Goal: Information Seeking & Learning: Learn about a topic

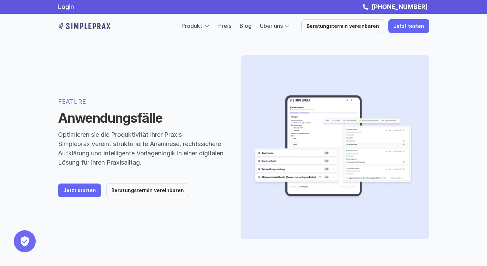
click at [96, 22] on img at bounding box center [84, 26] width 52 height 11
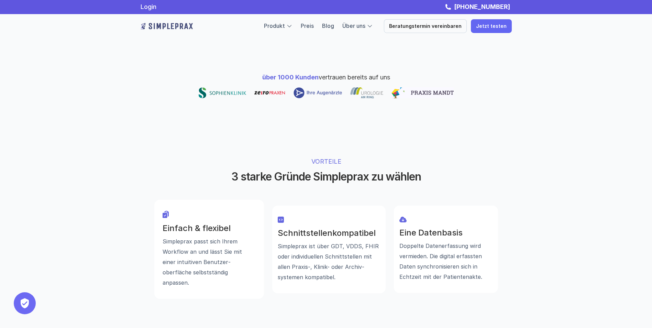
scroll to position [351, 0]
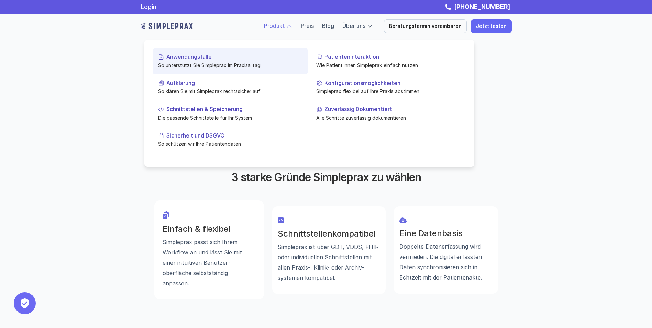
click at [189, 61] on link "Anwendungsfälle So unterstützt Sie Simpleprax im Praxisalltag" at bounding box center [230, 61] width 155 height 26
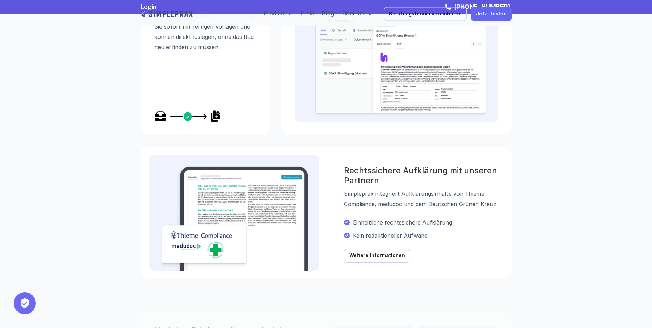
scroll to position [484, 0]
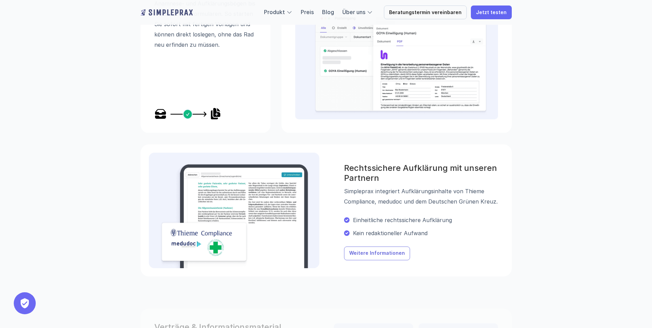
click at [369, 255] on p "Weitere Informationen" at bounding box center [377, 254] width 56 height 6
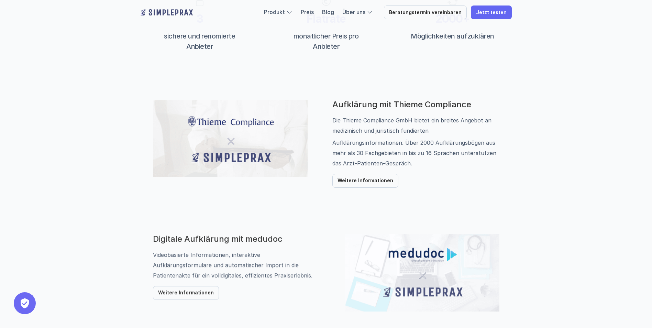
scroll to position [415, 0]
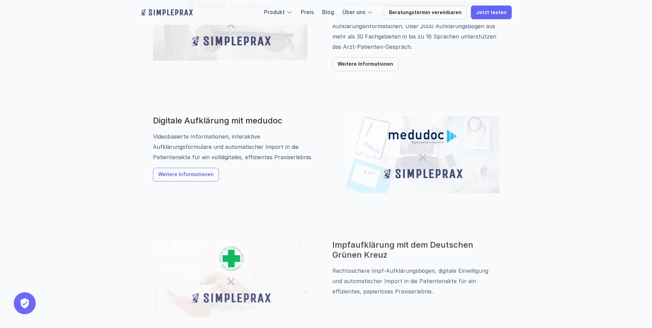
click at [189, 171] on link "Weitere Informationen" at bounding box center [186, 175] width 66 height 14
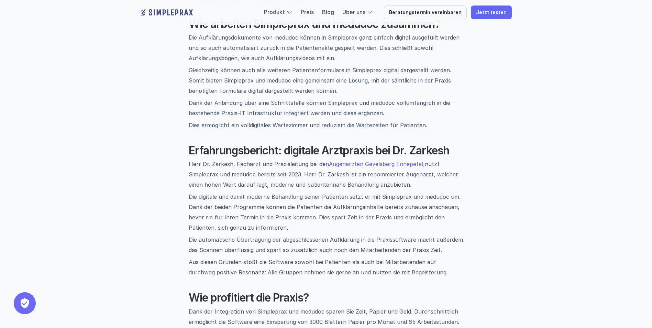
scroll to position [568, 0]
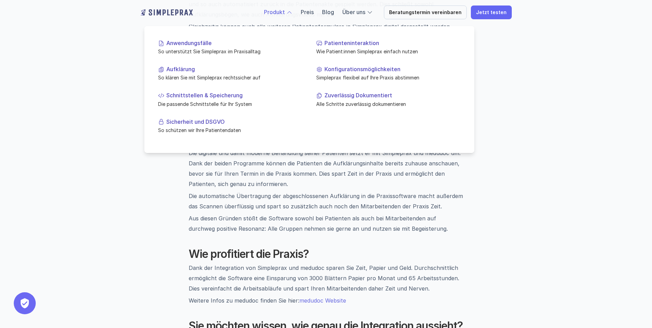
click at [283, 9] on link "Produkt" at bounding box center [274, 12] width 21 height 7
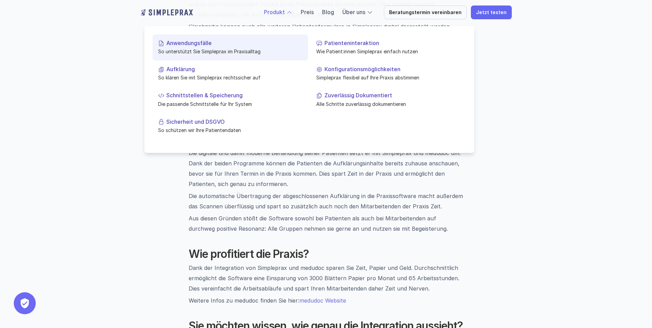
click at [190, 52] on p "So unterstützt Sie Simpleprax im Praxisalltag" at bounding box center [230, 51] width 144 height 7
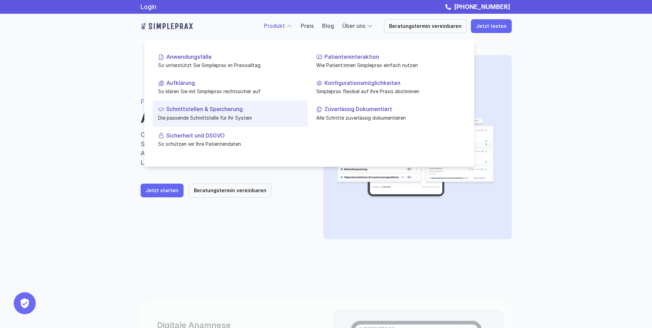
click at [199, 116] on p "Die passende Schnittstelle für Ihr System" at bounding box center [230, 117] width 144 height 7
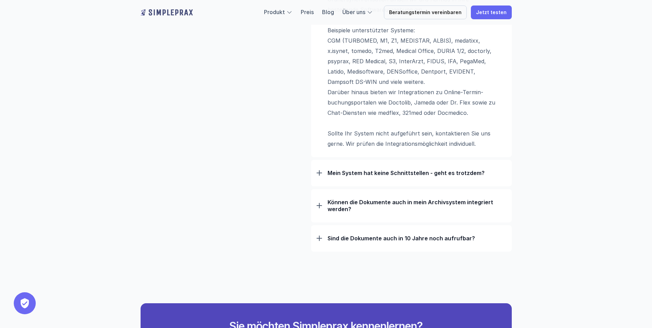
scroll to position [546, 0]
click at [384, 172] on p "Mein System hat keine Schnittstellen - geht es trotzdem?" at bounding box center [417, 172] width 179 height 7
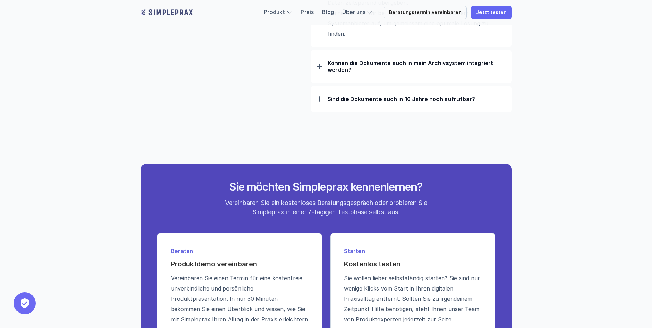
scroll to position [780, 0]
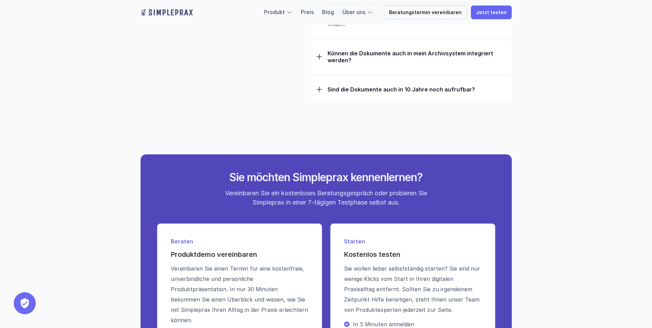
click at [171, 11] on img at bounding box center [167, 12] width 52 height 11
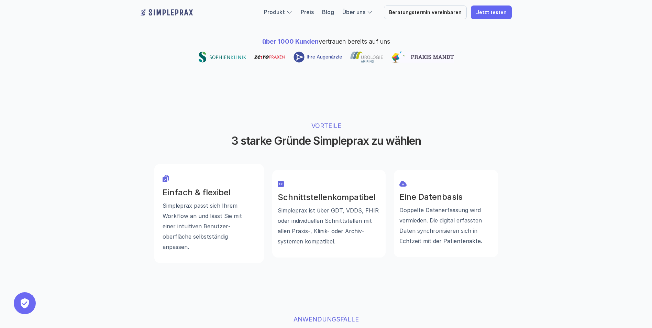
scroll to position [388, 0]
drag, startPoint x: 330, startPoint y: 180, endPoint x: 376, endPoint y: 183, distance: 46.5
click at [376, 205] on p "Simpleprax ist über GDT, VDDS, FHIR oder individuellen Schnittstellen mit allen…" at bounding box center [329, 225] width 102 height 41
copy p "GDT, VDDS, FHIR"
click at [243, 241] on div "VORTEILE 3 starke Gründe Simpleprax zu wählen Einfach & flexibel Simpleprax pas…" at bounding box center [326, 191] width 413 height 197
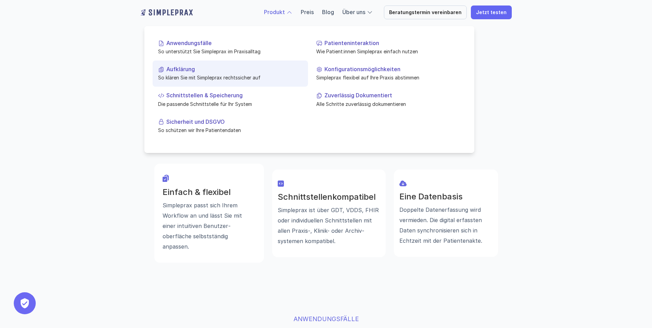
click at [209, 97] on p "Schnittstellen & Speicherung" at bounding box center [234, 95] width 136 height 7
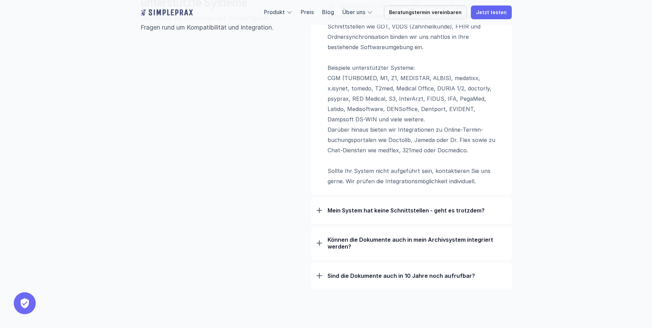
scroll to position [514, 0]
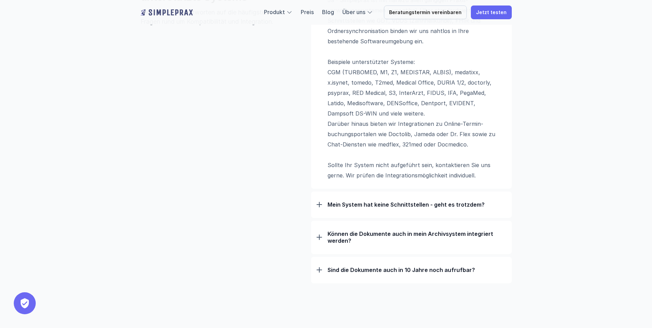
click at [382, 238] on p "Können die Dokumente auch in mein Archivsystem integriert werden?" at bounding box center [417, 237] width 179 height 14
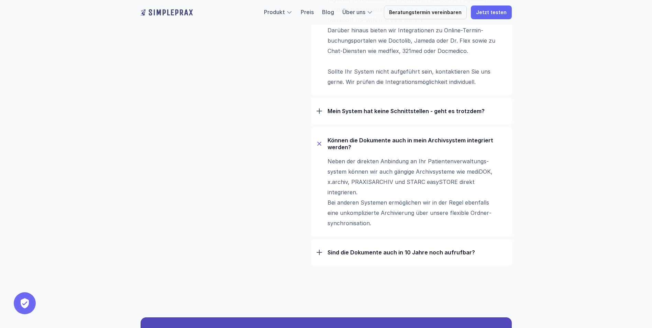
scroll to position [614, 0]
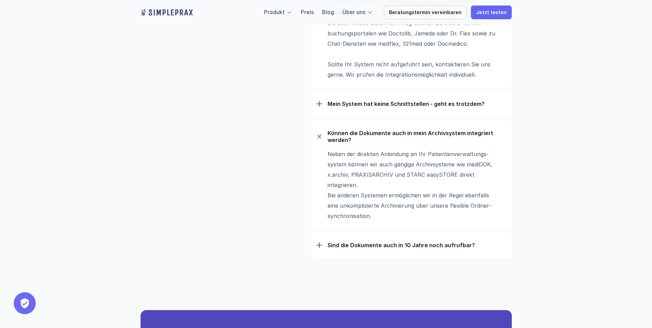
click at [338, 241] on div "Sind die Dokumente auch in 10 Jahre noch aufrufbar?" at bounding box center [412, 245] width 190 height 18
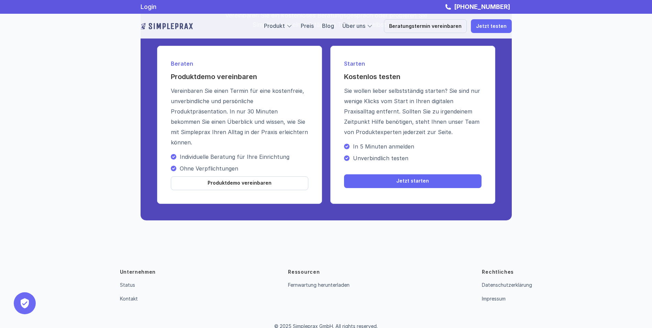
scroll to position [1015, 0]
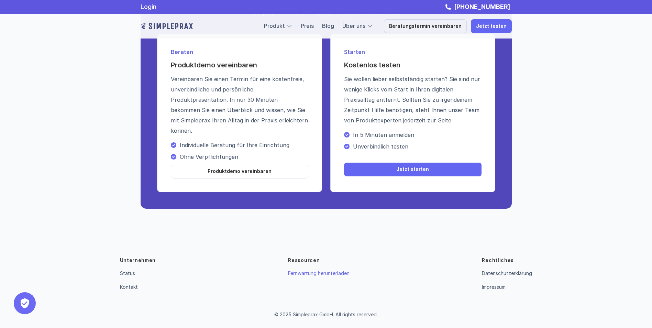
click at [301, 266] on link "Fernwartung herunterladen" at bounding box center [319, 273] width 62 height 6
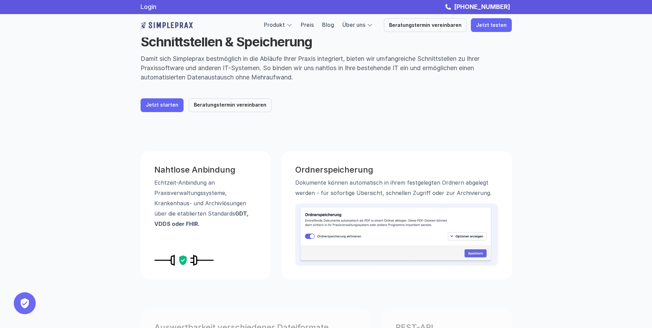
scroll to position [0, 0]
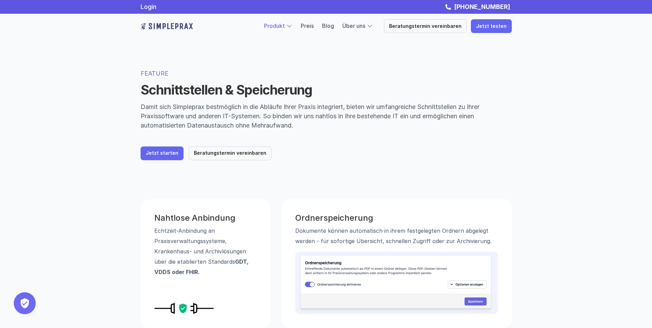
click at [285, 24] on link "Produkt" at bounding box center [274, 25] width 21 height 7
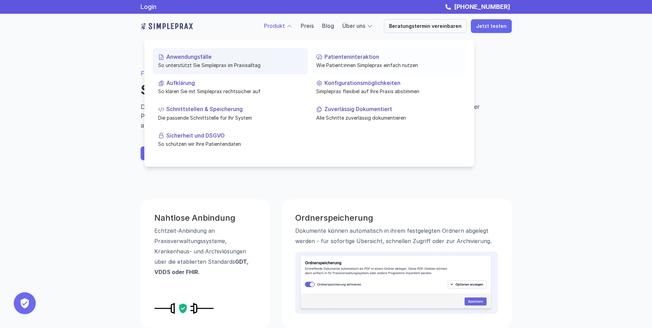
click at [337, 56] on p "Patienteninteraktion" at bounding box center [393, 57] width 136 height 7
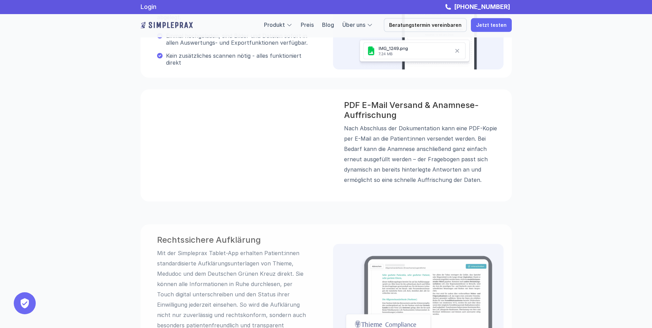
scroll to position [479, 0]
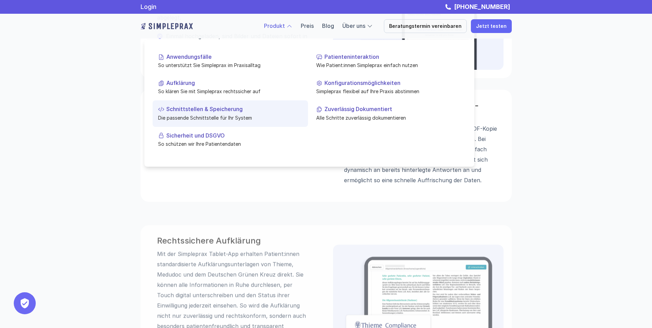
click at [195, 109] on p "Schnittstellen & Speicherung" at bounding box center [234, 109] width 136 height 7
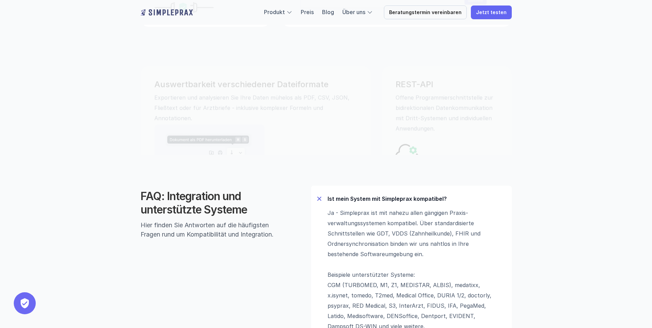
scroll to position [318, 0]
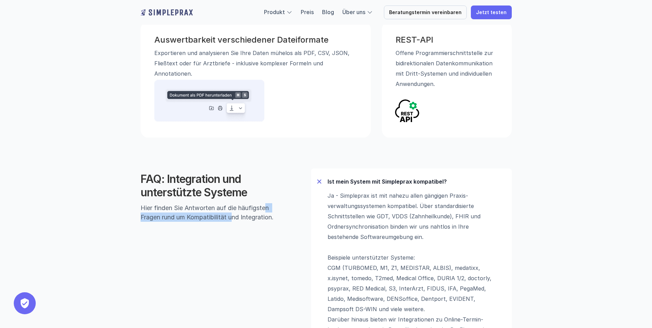
drag, startPoint x: 267, startPoint y: 210, endPoint x: 232, endPoint y: 259, distance: 59.6
click at [232, 259] on div "FAQ: Integration und unterstützte Systeme Hier finden Sie Antworten auf die häu…" at bounding box center [326, 323] width 413 height 365
drag, startPoint x: 232, startPoint y: 259, endPoint x: 268, endPoint y: 263, distance: 36.7
click at [268, 263] on div "FAQ: Integration und unterstützte Systeme Hier finden Sie Antworten auf die häu…" at bounding box center [326, 323] width 413 height 365
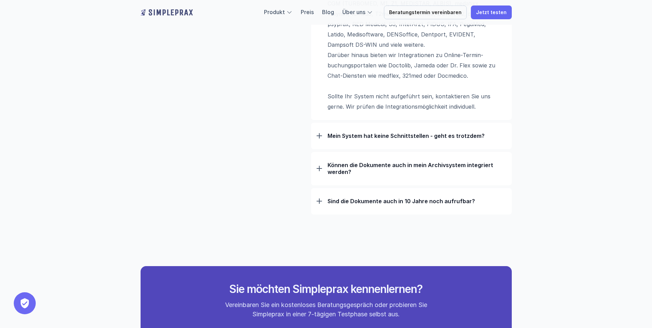
scroll to position [594, 0]
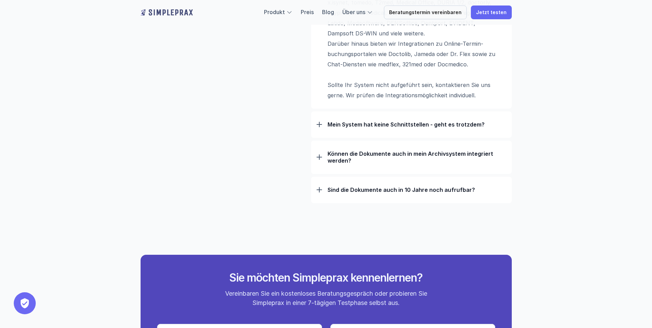
click at [352, 156] on p "Können die Dokumente auch in mein Archivsystem integriert werden?" at bounding box center [417, 157] width 179 height 14
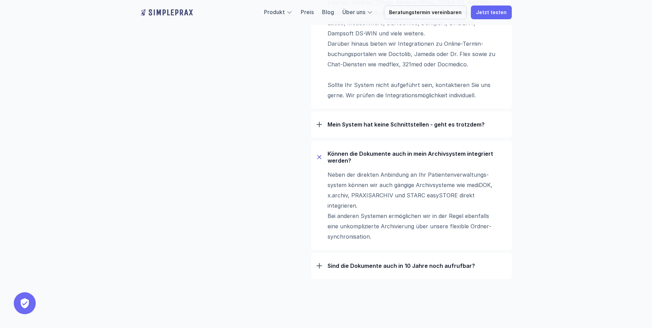
drag, startPoint x: 280, startPoint y: 211, endPoint x: 284, endPoint y: 222, distance: 11.2
click at [284, 222] on div "FAQ: Integration und unterstützte Systeme Hier finden Sie Antworten auf die häu…" at bounding box center [326, 85] width 413 height 441
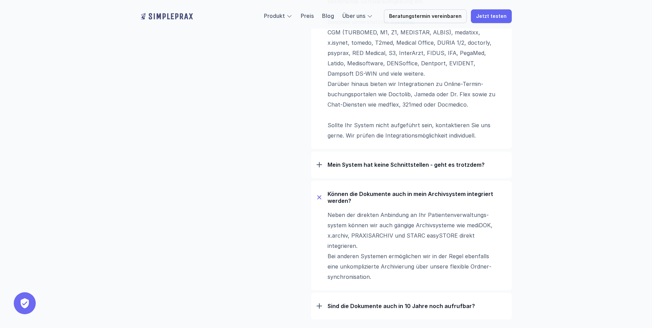
scroll to position [554, 0]
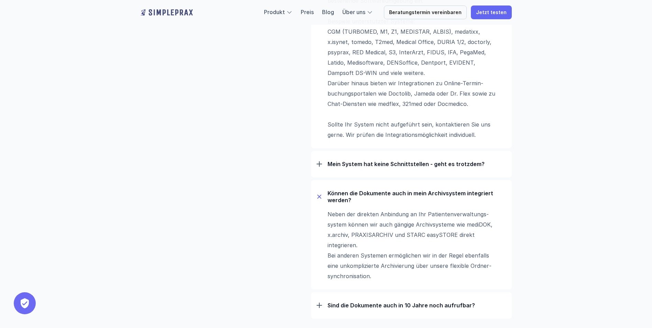
click at [369, 266] on p "Sind die Dokumente auch in 10 Jahre noch aufrufbar?" at bounding box center [417, 305] width 179 height 7
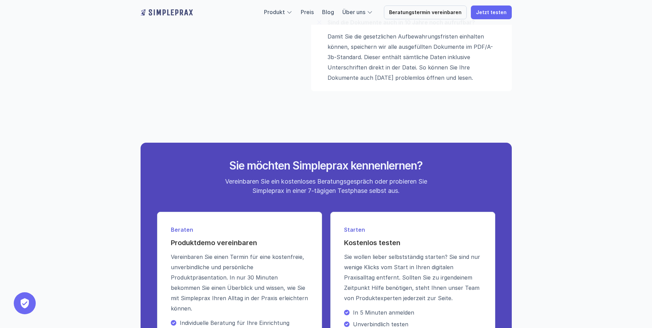
scroll to position [837, 0]
drag, startPoint x: 285, startPoint y: 234, endPoint x: 248, endPoint y: 144, distance: 97.0
click at [248, 144] on div "Sie möchten Simpleprax kennenlernen? Vereinbaren Sie ein kostenloses Beratungsg…" at bounding box center [326, 263] width 371 height 243
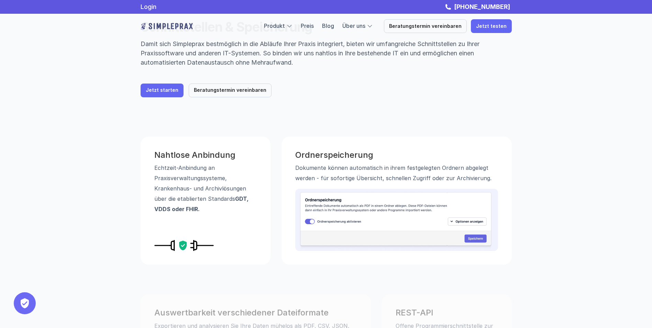
scroll to position [0, 0]
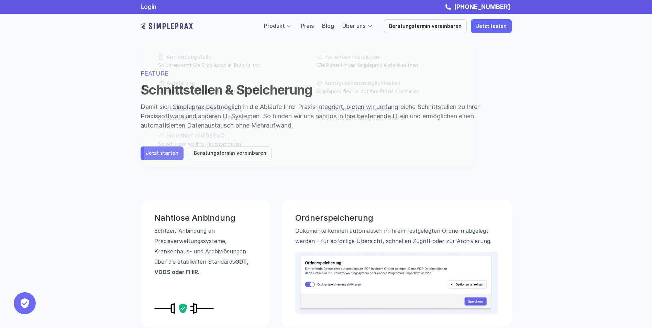
click at [315, 21] on div "Produkt Preis Blog Über uns Beratungstermin vereinbaren Jetzt testen" at bounding box center [388, 26] width 248 height 14
click at [314, 29] on link "Preis" at bounding box center [307, 25] width 13 height 7
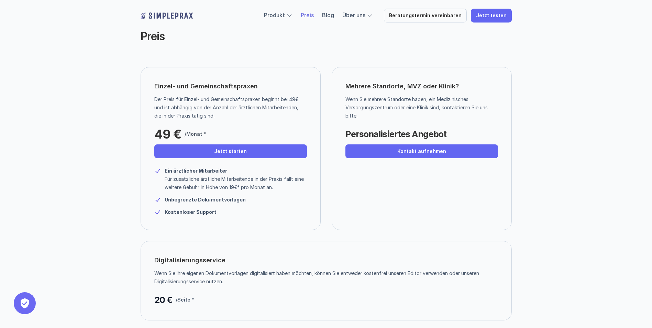
scroll to position [19, 0]
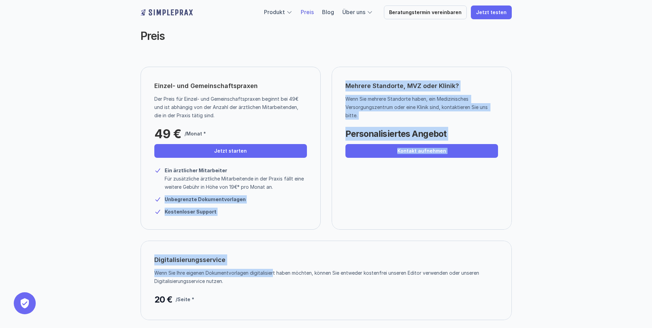
drag, startPoint x: 275, startPoint y: 256, endPoint x: 290, endPoint y: 207, distance: 50.9
click at [290, 207] on div "Einzel- und Gemeinschaftspraxen Der Preis für Einzel- und Gemeinschaftspraxen b…" at bounding box center [326, 199] width 413 height 264
drag, startPoint x: 290, startPoint y: 207, endPoint x: 247, endPoint y: 222, distance: 45.7
click at [247, 222] on div "Einzel- und Gemeinschaftspraxen Der Preis für Einzel- und Gemeinschaftspraxen b…" at bounding box center [231, 148] width 180 height 163
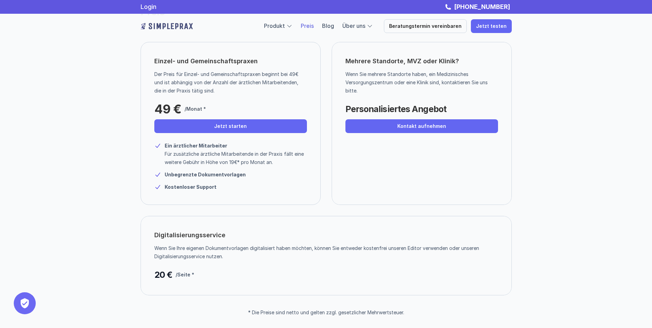
scroll to position [0, 0]
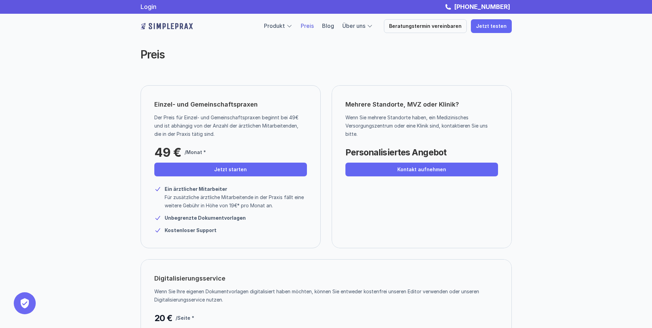
click at [167, 27] on img at bounding box center [167, 26] width 52 height 11
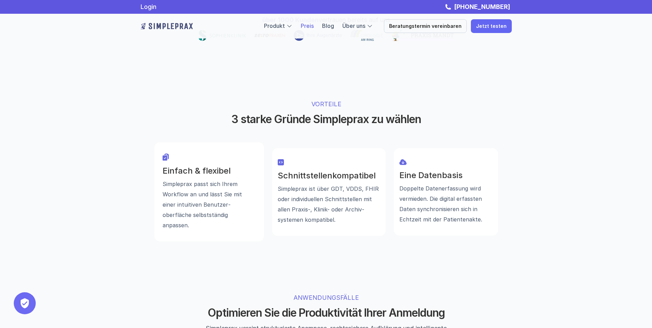
scroll to position [405, 0]
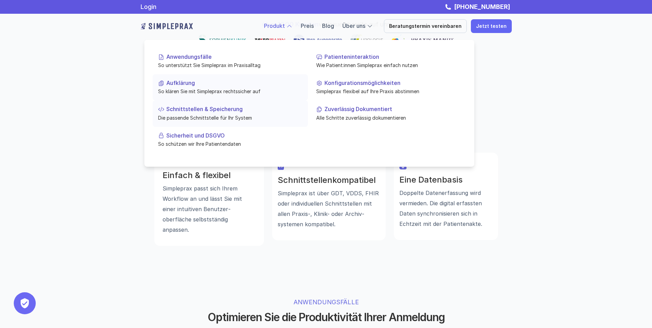
click at [192, 119] on p "Die passende Schnittstelle für Ihr System" at bounding box center [230, 117] width 144 height 7
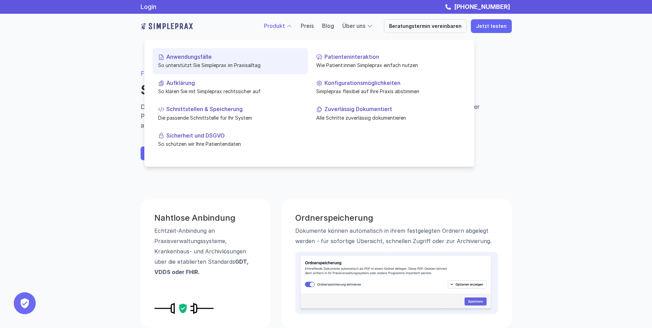
click at [184, 80] on p "Aufklärung" at bounding box center [234, 83] width 136 height 7
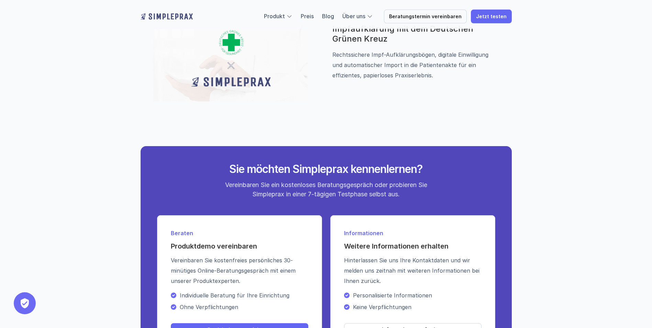
scroll to position [629, 0]
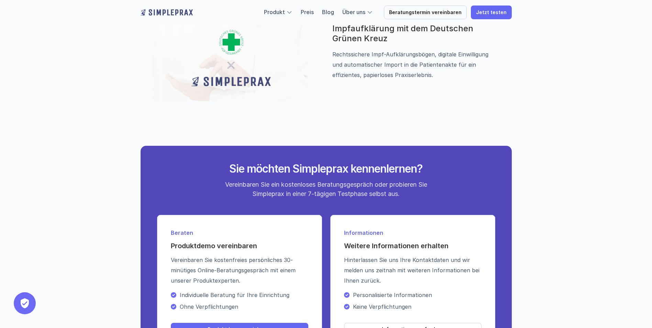
drag, startPoint x: 313, startPoint y: 280, endPoint x: 272, endPoint y: 70, distance: 214.1
click at [272, 70] on img at bounding box center [230, 62] width 155 height 77
click at [166, 13] on img at bounding box center [167, 12] width 52 height 11
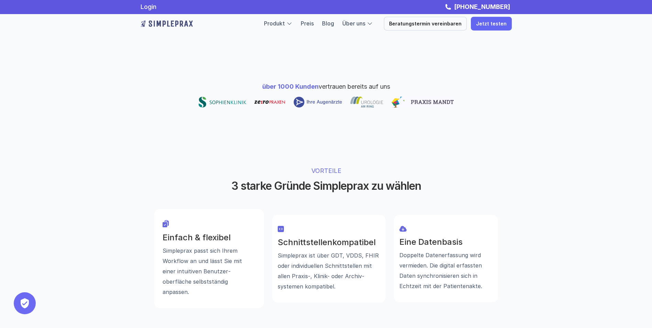
scroll to position [318, 0]
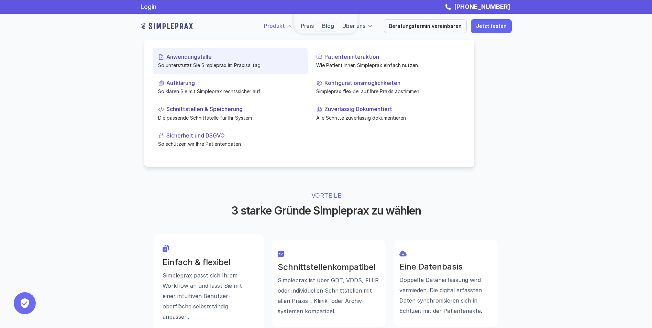
click at [195, 56] on p "Anwendungsfälle" at bounding box center [234, 57] width 136 height 7
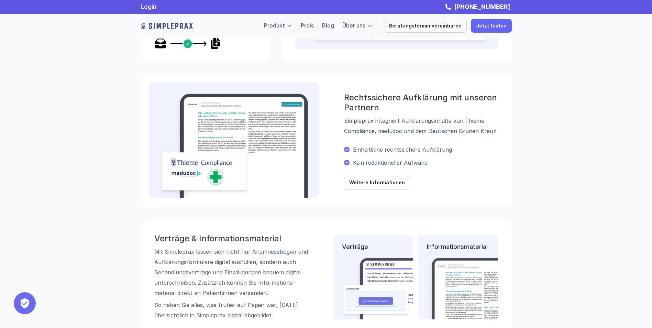
scroll to position [530, 0]
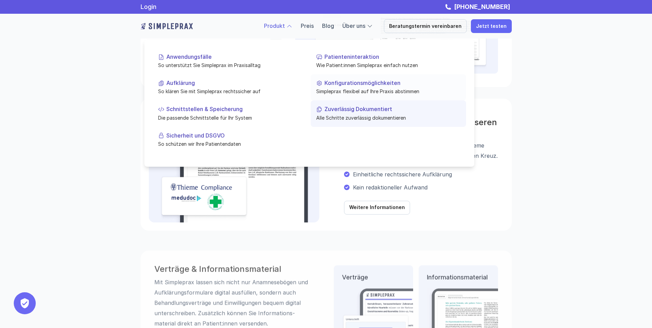
click at [359, 118] on p "Alle Schritte zuverlässig dokumentieren" at bounding box center [388, 117] width 144 height 7
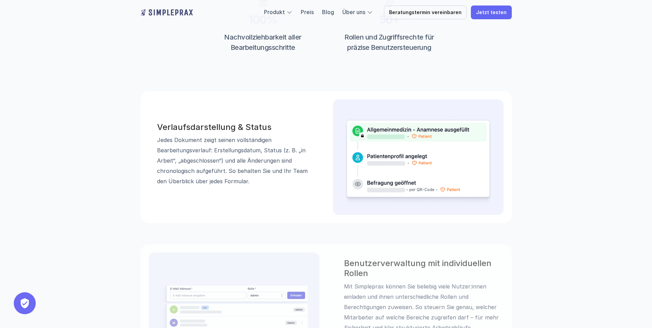
scroll to position [298, 0]
